Goal: Information Seeking & Learning: Learn about a topic

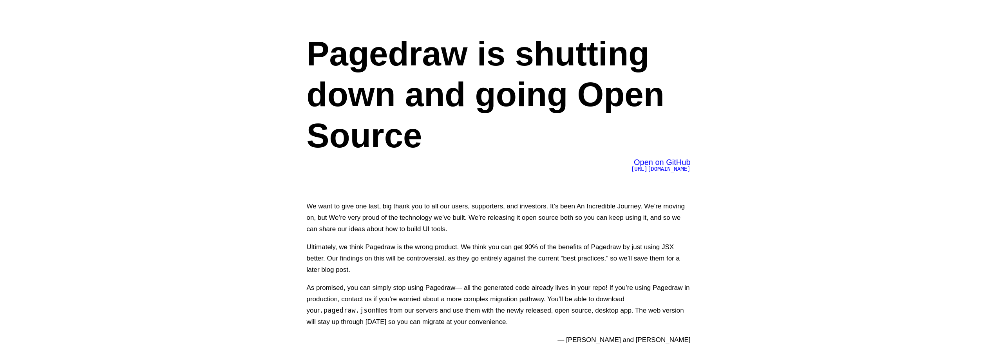
click at [321, 80] on h1 "Pagedraw is shutting down and going Open Source" at bounding box center [499, 94] width 384 height 123
click at [331, 56] on h1 "Pagedraw is shutting down and going Open Source" at bounding box center [499, 94] width 384 height 123
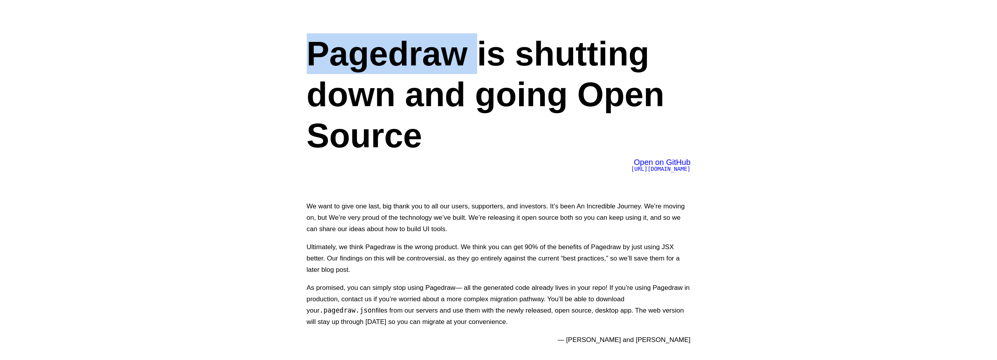
click at [331, 56] on h1 "Pagedraw is shutting down and going Open Source" at bounding box center [499, 94] width 384 height 123
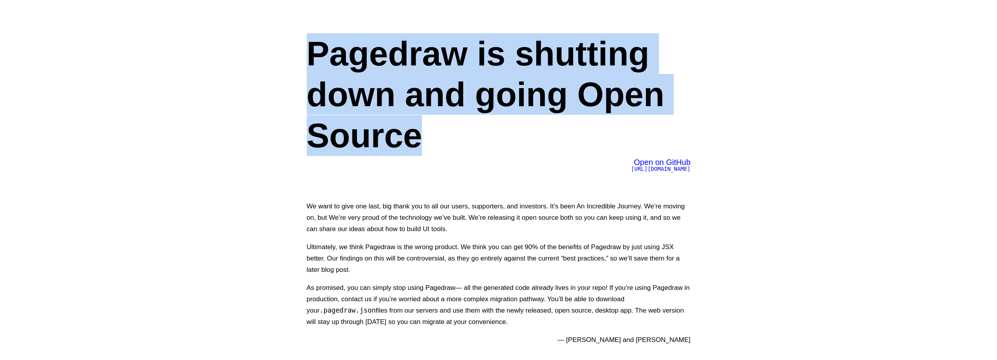
drag, startPoint x: 331, startPoint y: 56, endPoint x: 411, endPoint y: 119, distance: 101.9
click at [356, 98] on h1 "Pagedraw is shutting down and going Open Source" at bounding box center [499, 94] width 384 height 123
click at [413, 121] on h1 "Pagedraw is shutting down and going Open Source" at bounding box center [499, 94] width 384 height 123
click at [413, 122] on h1 "Pagedraw is shutting down and going Open Source" at bounding box center [499, 94] width 384 height 123
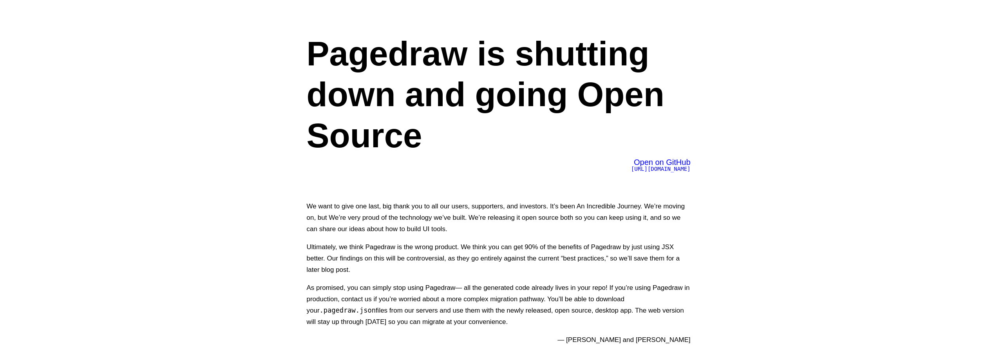
click at [440, 136] on h1 "Pagedraw is shutting down and going Open Source" at bounding box center [499, 94] width 384 height 123
click at [439, 136] on h1 "Pagedraw is shutting down and going Open Source" at bounding box center [499, 94] width 384 height 123
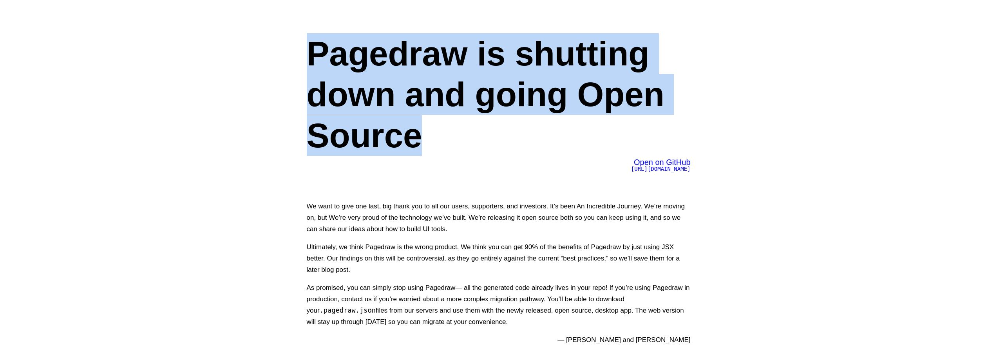
click at [439, 136] on h1 "Pagedraw is shutting down and going Open Source" at bounding box center [499, 94] width 384 height 123
click at [387, 36] on h1 "Pagedraw is shutting down and going Open Source" at bounding box center [499, 94] width 384 height 123
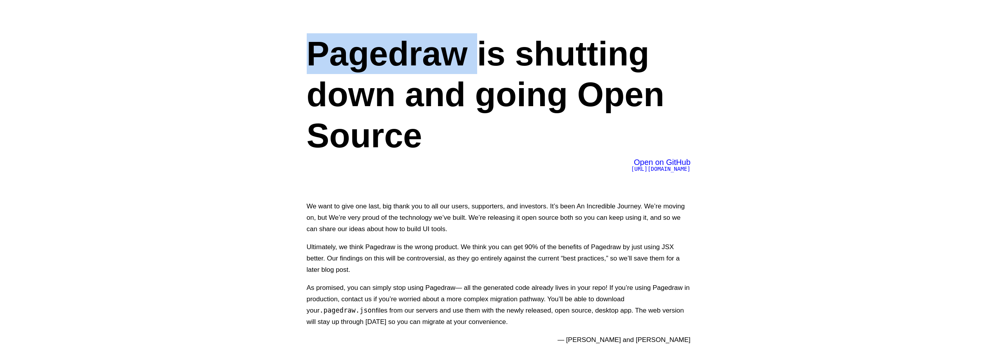
click at [387, 36] on h1 "Pagedraw is shutting down and going Open Source" at bounding box center [499, 94] width 384 height 123
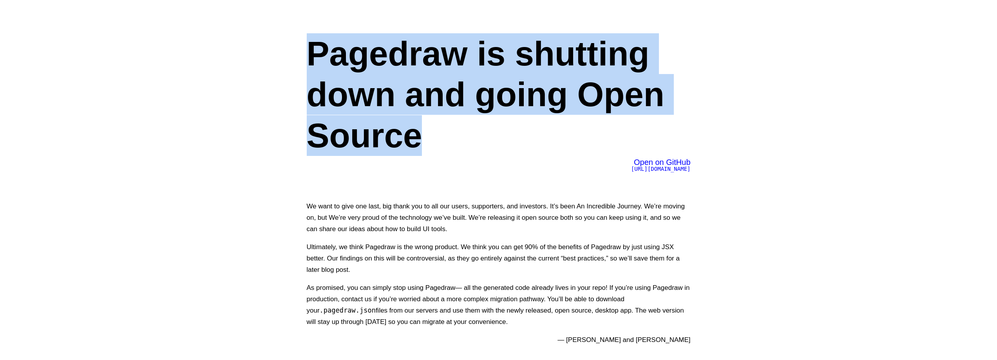
click at [387, 36] on h1 "Pagedraw is shutting down and going Open Source" at bounding box center [499, 94] width 384 height 123
click at [518, 132] on h1 "Pagedraw is shutting down and going Open Source" at bounding box center [499, 94] width 384 height 123
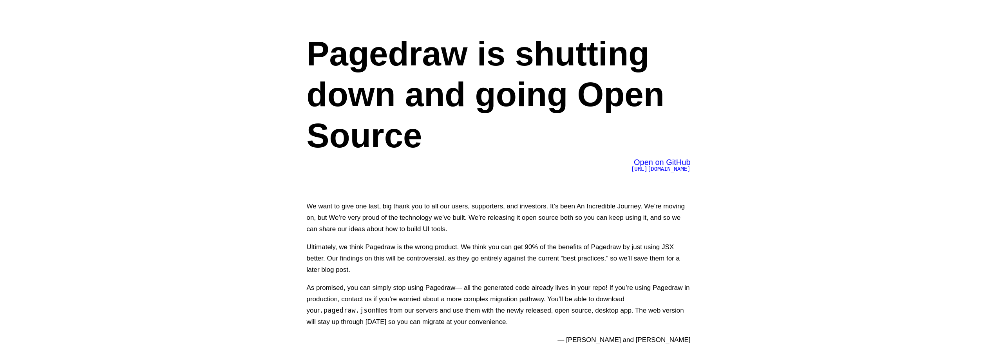
click at [318, 209] on p "We want to give one last, big thank you to all our users, supporters, and inves…" at bounding box center [499, 218] width 384 height 34
click at [381, 204] on p "We want to give one last, big thank you to all our users, supporters, and inves…" at bounding box center [499, 218] width 384 height 34
drag, startPoint x: 381, startPoint y: 204, endPoint x: 463, endPoint y: 206, distance: 81.1
click at [442, 206] on p "We want to give one last, big thank you to all our users, supporters, and inves…" at bounding box center [499, 218] width 384 height 34
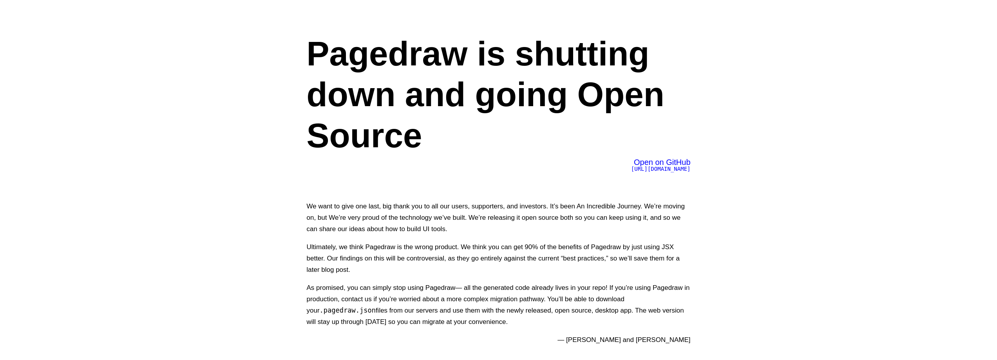
click at [533, 206] on p "We want to give one last, big thank you to all our users, supporters, and inves…" at bounding box center [499, 218] width 384 height 34
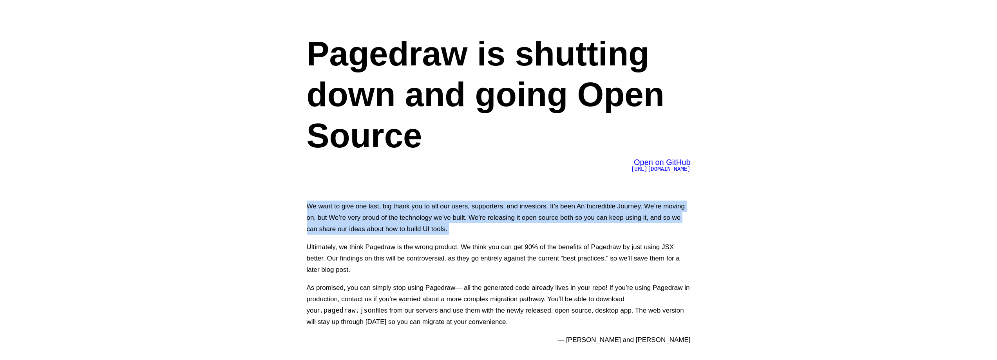
click at [533, 206] on p "We want to give one last, big thank you to all our users, supporters, and inves…" at bounding box center [499, 218] width 384 height 34
click at [580, 213] on p "We want to give one last, big thank you to all our users, supporters, and inves…" at bounding box center [499, 218] width 384 height 34
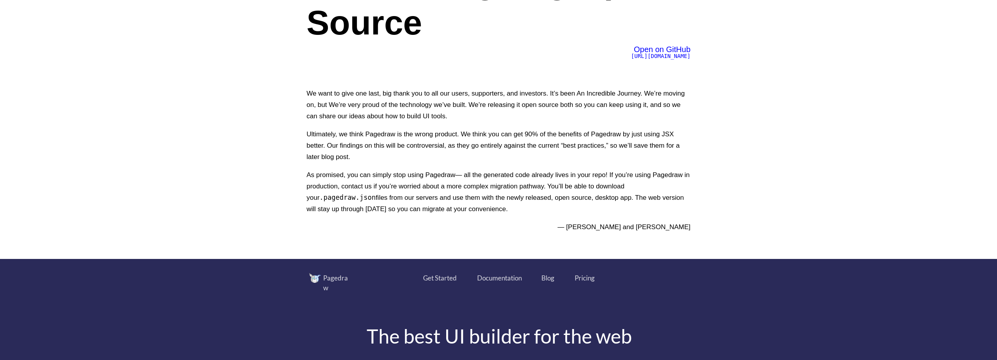
scroll to position [117, 0]
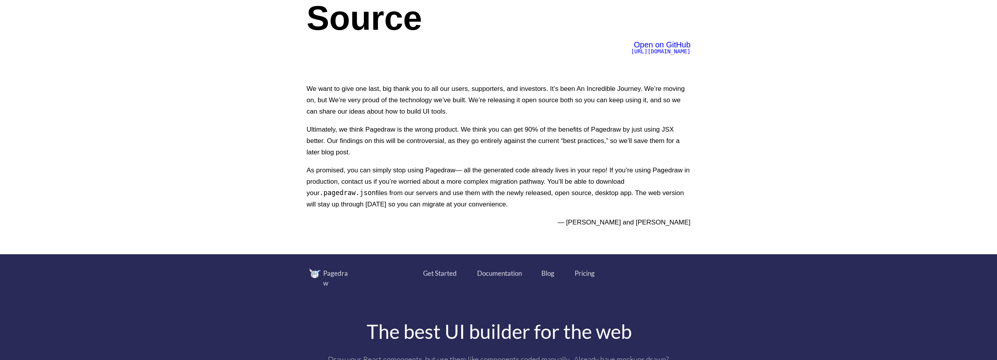
click at [322, 129] on p "Ultimately, we think Pagedraw is the wrong product. We think you can get 90% of…" at bounding box center [499, 141] width 384 height 34
drag, startPoint x: 322, startPoint y: 129, endPoint x: 440, endPoint y: 132, distance: 118.7
click at [439, 133] on p "Ultimately, we think Pagedraw is the wrong product. We think you can get 90% of…" at bounding box center [499, 141] width 384 height 34
click at [450, 130] on p "Ultimately, we think Pagedraw is the wrong product. We think you can get 90% of…" at bounding box center [499, 141] width 384 height 34
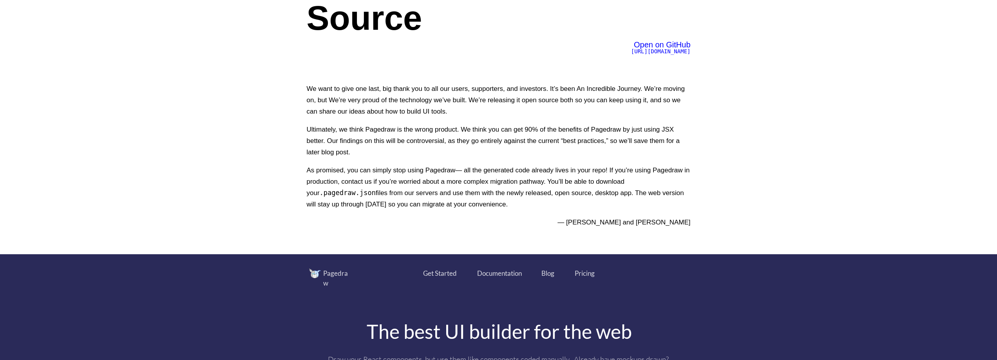
click at [467, 132] on p "Ultimately, we think Pagedraw is the wrong product. We think you can get 90% of…" at bounding box center [499, 141] width 384 height 34
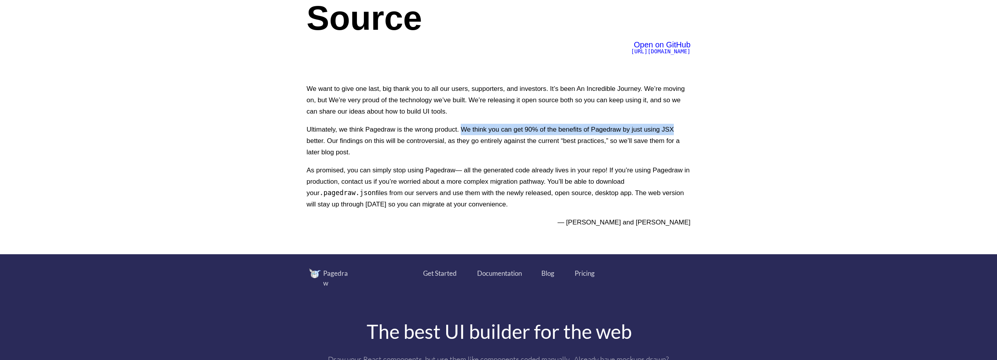
drag, startPoint x: 467, startPoint y: 132, endPoint x: 666, endPoint y: 130, distance: 199.0
click at [665, 130] on p "Ultimately, we think Pagedraw is the wrong product. We think you can get 90% of…" at bounding box center [499, 141] width 384 height 34
click at [666, 130] on p "Ultimately, we think Pagedraw is the wrong product. We think you can get 90% of…" at bounding box center [499, 141] width 384 height 34
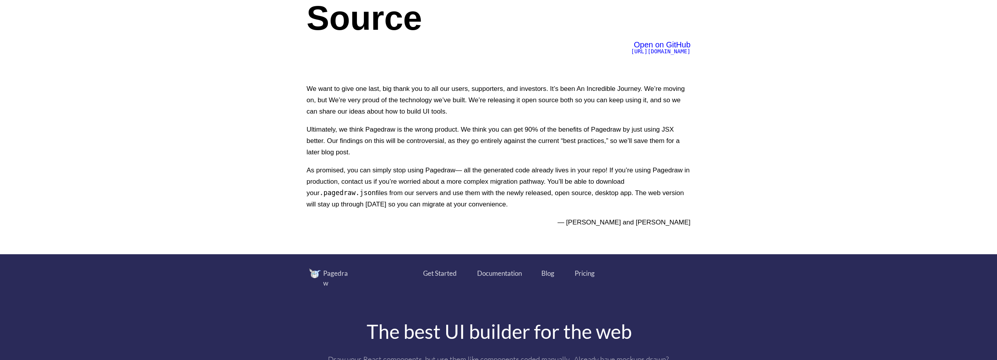
click at [328, 139] on p "Ultimately, we think Pagedraw is the wrong product. We think you can get 90% of…" at bounding box center [499, 141] width 384 height 34
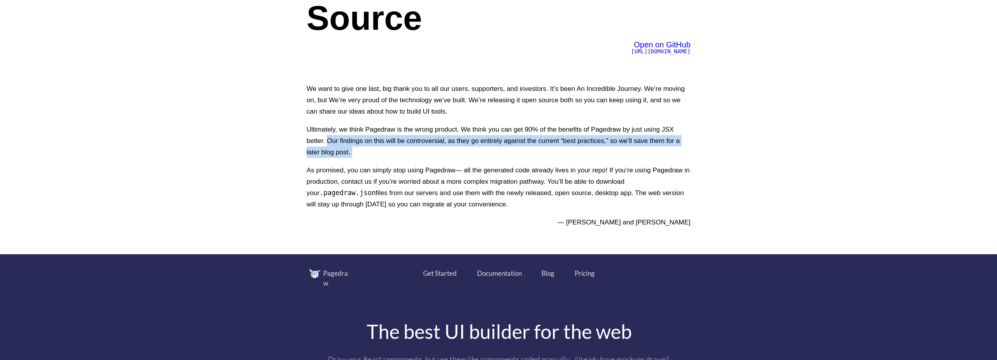
drag, startPoint x: 328, startPoint y: 139, endPoint x: 353, endPoint y: 151, distance: 27.7
click at [353, 151] on p "Ultimately, we think Pagedraw is the wrong product. We think you can get 90% of…" at bounding box center [499, 141] width 384 height 34
click at [423, 141] on p "Ultimately, we think Pagedraw is the wrong product. We think you can get 90% of…" at bounding box center [499, 141] width 384 height 34
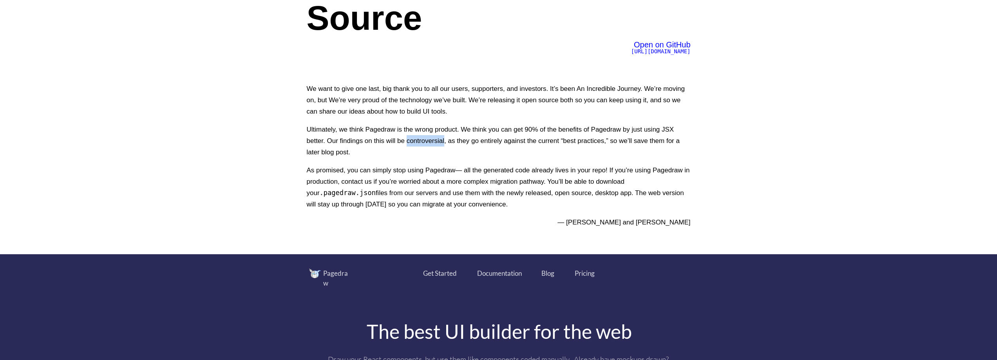
click at [423, 141] on p "Ultimately, we think Pagedraw is the wrong product. We think you can get 90% of…" at bounding box center [499, 141] width 384 height 34
click at [446, 141] on p "Ultimately, we think Pagedraw is the wrong product. We think you can get 90% of…" at bounding box center [499, 141] width 384 height 34
drag, startPoint x: 446, startPoint y: 141, endPoint x: 554, endPoint y: 144, distance: 107.7
click at [527, 144] on p "Ultimately, we think Pagedraw is the wrong product. We think you can get 90% of…" at bounding box center [499, 141] width 384 height 34
click at [560, 144] on p "Ultimately, we think Pagedraw is the wrong product. We think you can get 90% of…" at bounding box center [499, 141] width 384 height 34
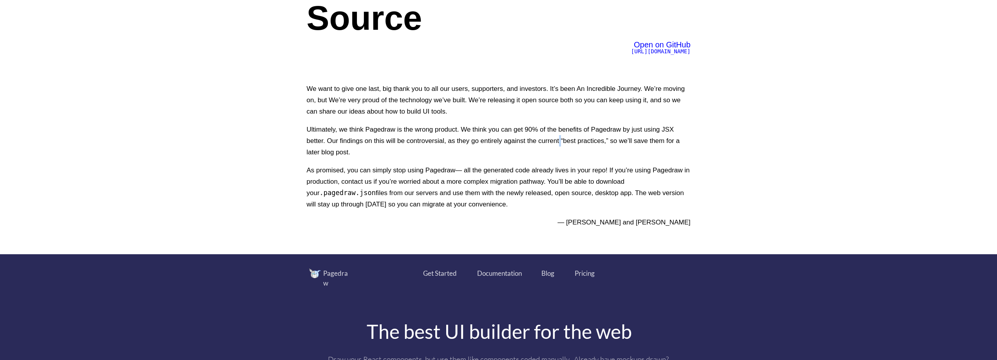
click at [560, 144] on p "Ultimately, we think Pagedraw is the wrong product. We think you can get 90% of…" at bounding box center [499, 141] width 384 height 34
click at [571, 144] on p "Ultimately, we think Pagedraw is the wrong product. We think you can get 90% of…" at bounding box center [499, 141] width 384 height 34
drag, startPoint x: 571, startPoint y: 144, endPoint x: 594, endPoint y: 144, distance: 23.5
click at [594, 144] on p "Ultimately, we think Pagedraw is the wrong product. We think you can get 90% of…" at bounding box center [499, 141] width 384 height 34
click at [613, 141] on p "Ultimately, we think Pagedraw is the wrong product. We think you can get 90% of…" at bounding box center [499, 141] width 384 height 34
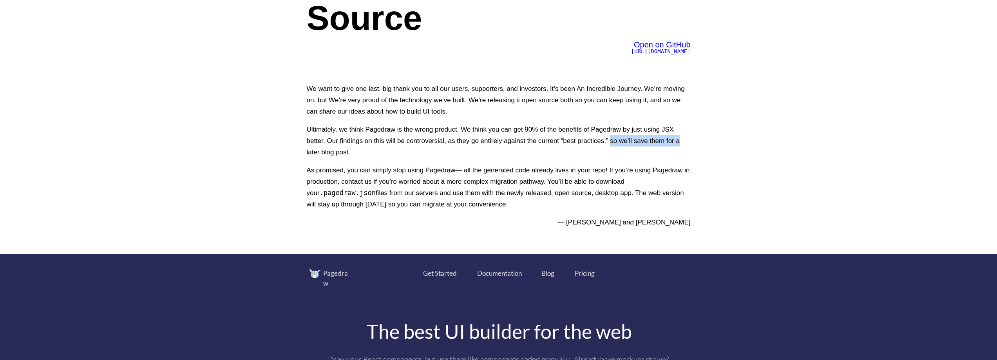
drag, startPoint x: 613, startPoint y: 141, endPoint x: 715, endPoint y: 143, distance: 102.2
click at [340, 152] on p "Ultimately, we think Pagedraw is the wrong product. We think you can get 90% of…" at bounding box center [499, 141] width 384 height 34
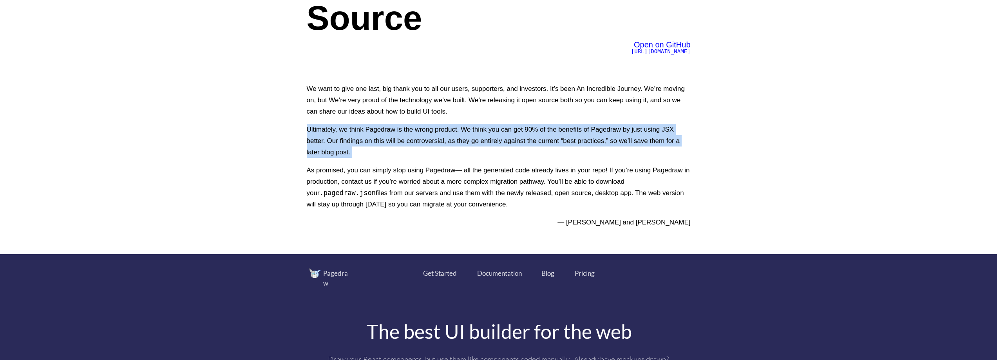
click at [340, 152] on p "Ultimately, we think Pagedraw is the wrong product. We think you can get 90% of…" at bounding box center [499, 141] width 384 height 34
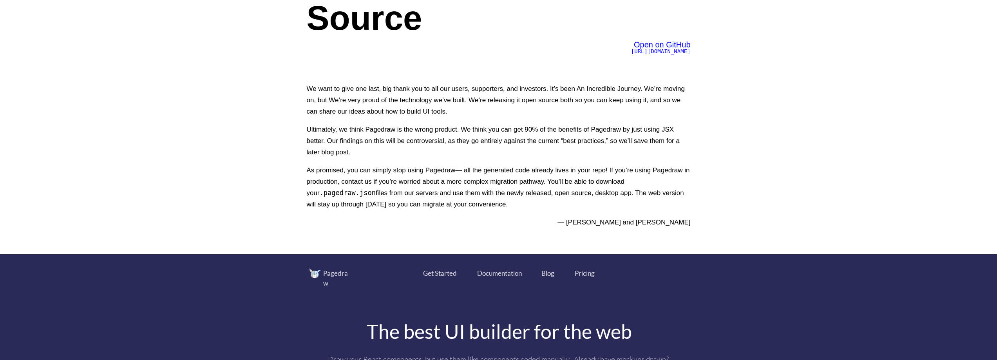
click at [420, 162] on div "We want to give one last, big thank you to all our users, supporters, and inves…" at bounding box center [499, 155] width 384 height 158
click at [357, 172] on p "As promised, you can simply stop using Pagedraw— all the generated code already…" at bounding box center [499, 186] width 384 height 45
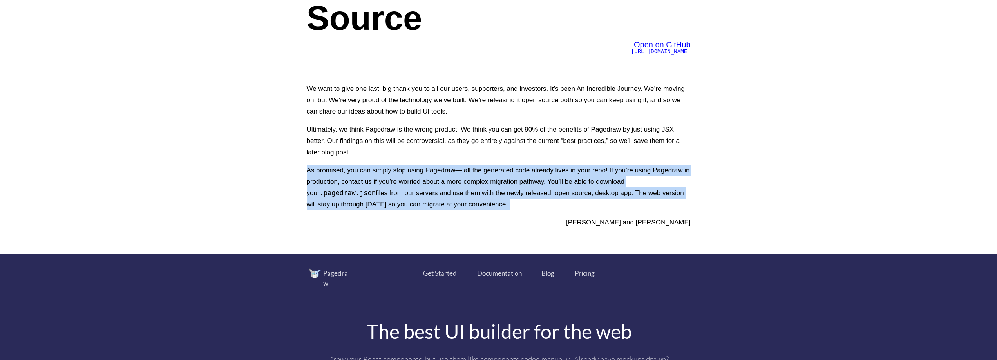
click at [357, 172] on p "As promised, you can simply stop using Pagedraw— all the generated code already…" at bounding box center [499, 186] width 384 height 45
click at [429, 172] on p "As promised, you can simply stop using Pagedraw— all the generated code already…" at bounding box center [499, 186] width 384 height 45
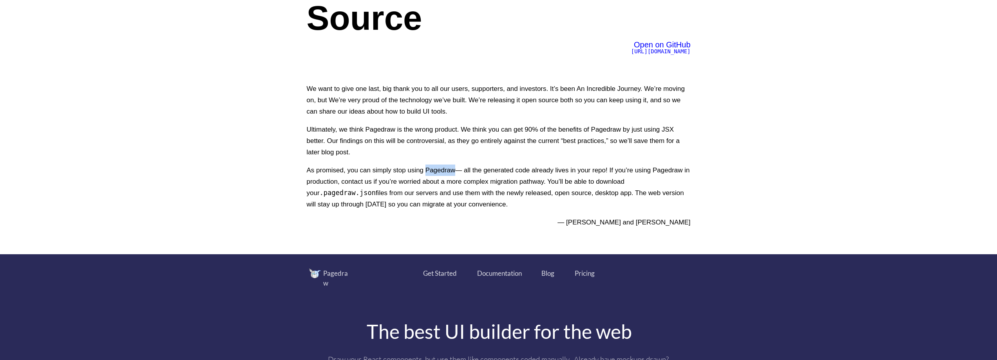
click at [430, 171] on p "As promised, you can simply stop using Pagedraw— all the generated code already…" at bounding box center [499, 186] width 384 height 45
click at [352, 172] on p "As promised, you can simply stop using Pagedraw— all the generated code already…" at bounding box center [499, 186] width 384 height 45
drag, startPoint x: 352, startPoint y: 172, endPoint x: 440, endPoint y: 171, distance: 88.1
click at [440, 171] on p "As promised, you can simply stop using Pagedraw— all the generated code already…" at bounding box center [499, 186] width 384 height 45
click at [461, 170] on p "As promised, you can simply stop using Pagedraw— all the generated code already…" at bounding box center [499, 186] width 384 height 45
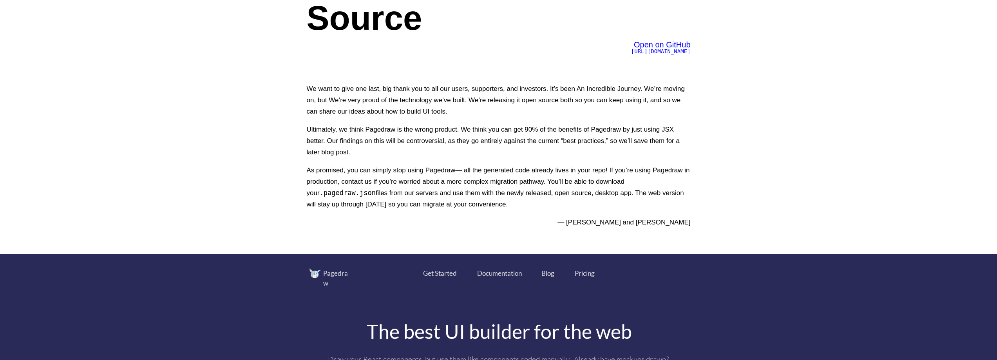
click at [472, 170] on p "As promised, you can simply stop using Pagedraw— all the generated code already…" at bounding box center [499, 186] width 384 height 45
click at [469, 170] on p "As promised, you can simply stop using Pagedraw— all the generated code already…" at bounding box center [499, 186] width 384 height 45
drag, startPoint x: 469, startPoint y: 170, endPoint x: 605, endPoint y: 171, distance: 135.9
click at [605, 171] on p "As promised, you can simply stop using Pagedraw— all the generated code already…" at bounding box center [499, 186] width 384 height 45
drag, startPoint x: 545, startPoint y: 184, endPoint x: 556, endPoint y: 192, distance: 13.0
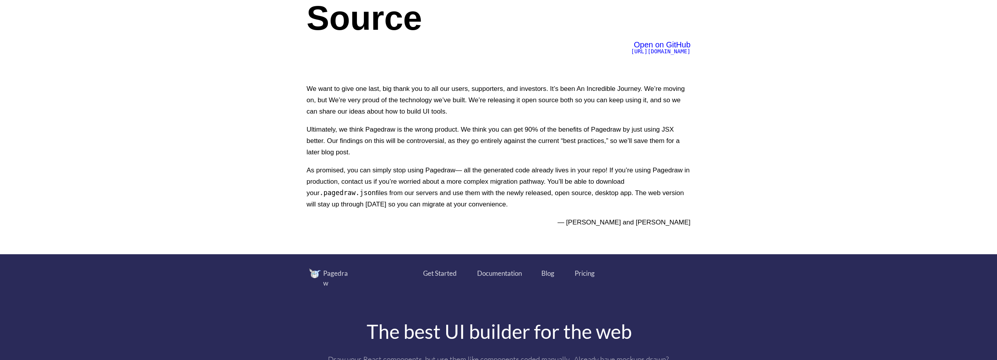
click at [545, 184] on p "As promised, you can simply stop using Pagedraw— all the generated code already…" at bounding box center [499, 186] width 384 height 45
